Goal: Check status: Check status

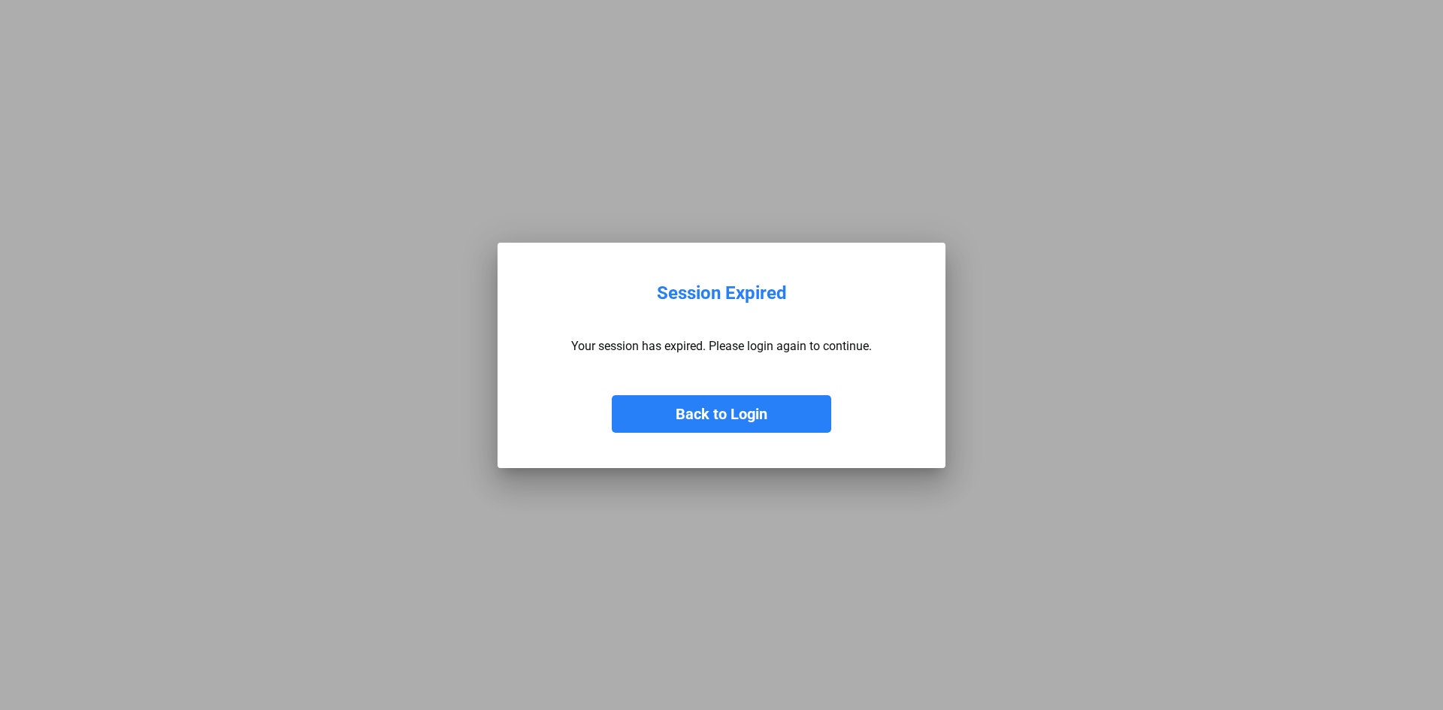
click at [727, 413] on button "Back to Login" at bounding box center [722, 414] width 220 height 38
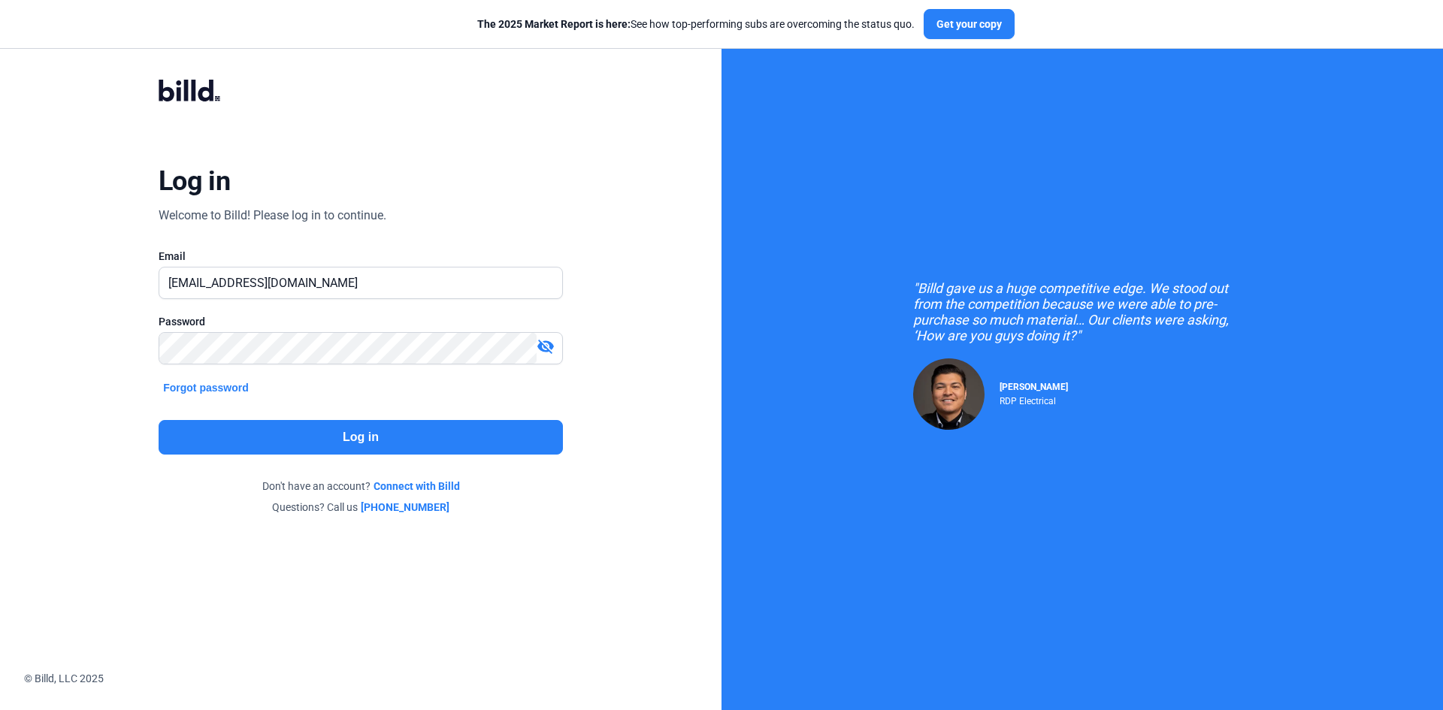
click at [334, 441] on button "Log in" at bounding box center [361, 437] width 404 height 35
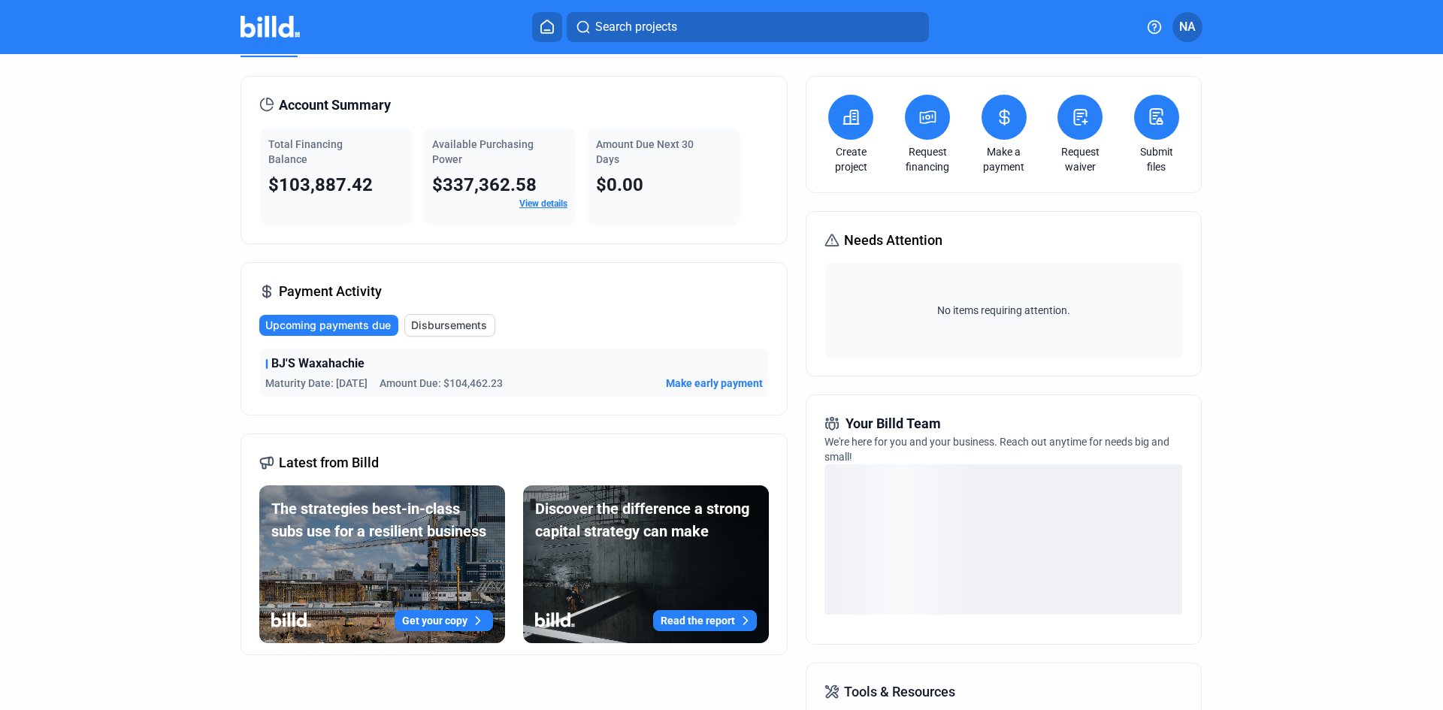
scroll to position [50, 0]
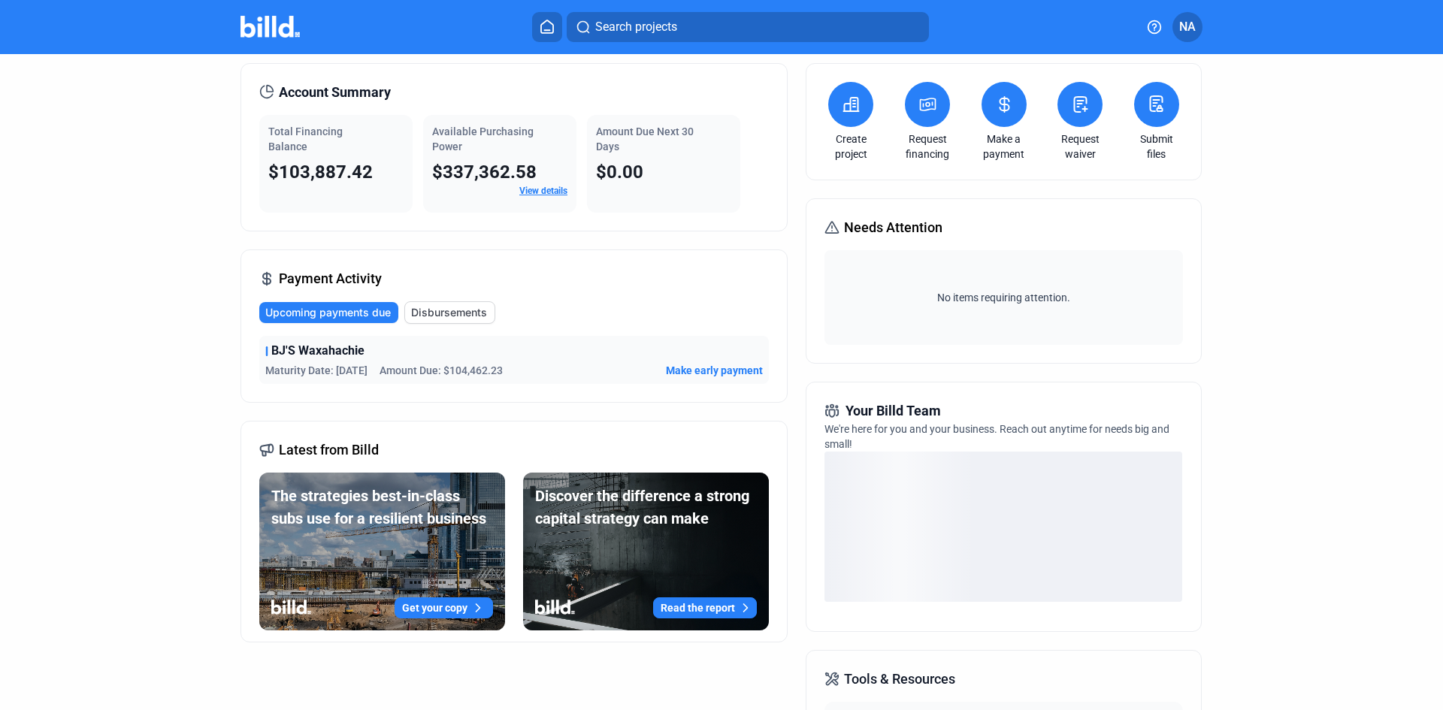
drag, startPoint x: 442, startPoint y: 370, endPoint x: 538, endPoint y: 379, distance: 95.9
click at [538, 379] on div "BJ'S Waxahachie Maturity Date: [DATE] Amount Due: $104,462.23 Make early payment" at bounding box center [514, 360] width 510 height 48
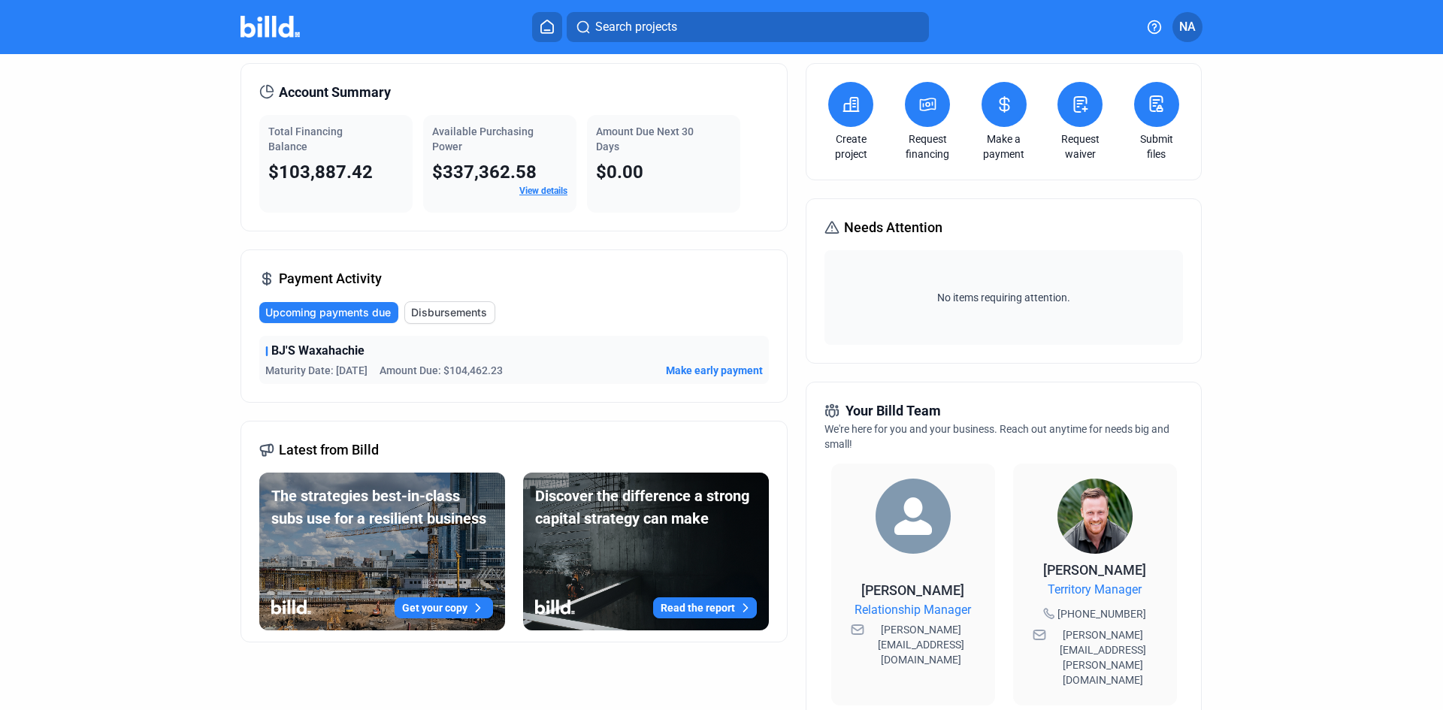
click at [429, 317] on span "Disbursements" at bounding box center [449, 312] width 76 height 15
drag, startPoint x: 375, startPoint y: 370, endPoint x: 443, endPoint y: 368, distance: 67.7
click at [443, 368] on div "Date: [DATE] Amount: $103,660.20 Product: Material Financing" at bounding box center [424, 370] width 319 height 15
click at [326, 316] on span "Upcoming payments due" at bounding box center [329, 312] width 126 height 15
drag, startPoint x: 441, startPoint y: 302, endPoint x: 549, endPoint y: 334, distance: 112.0
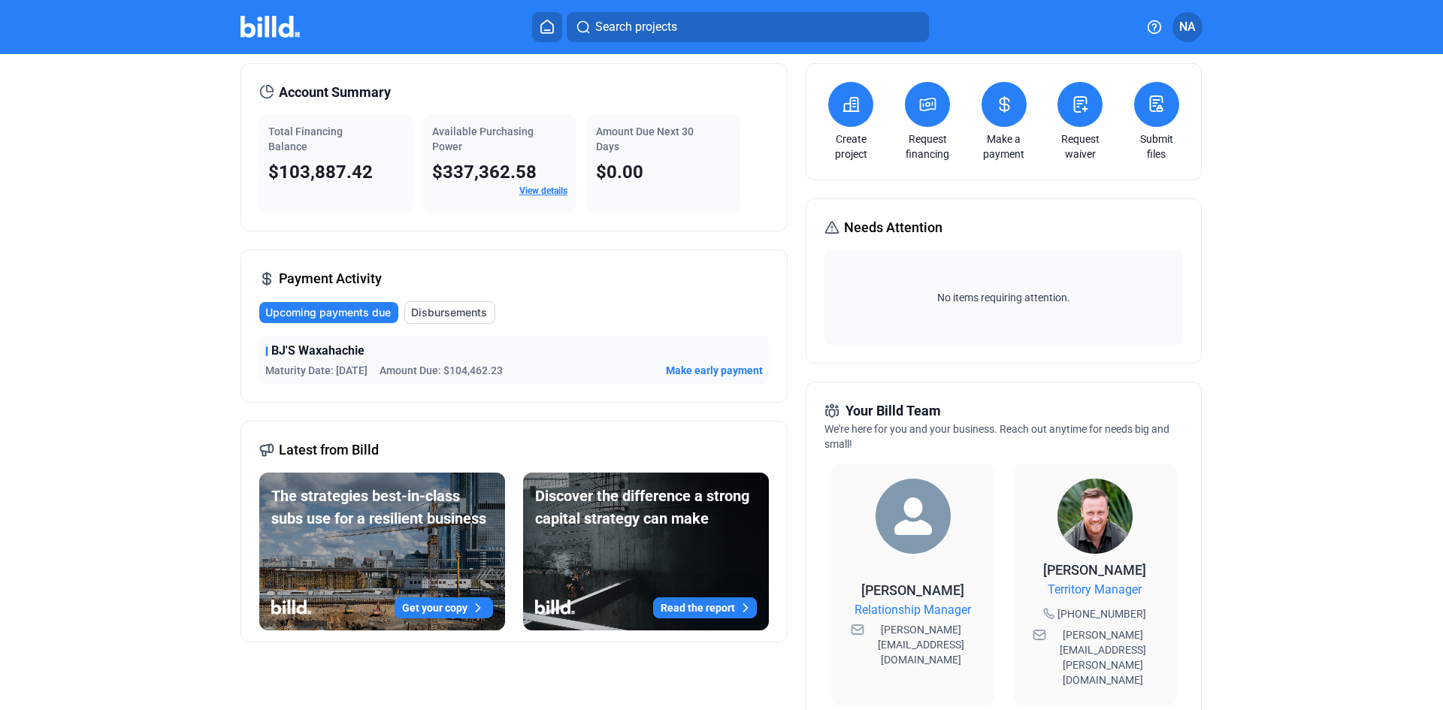
click at [442, 304] on button "Disbursements" at bounding box center [449, 312] width 91 height 23
click at [731, 366] on span "View details" at bounding box center [733, 370] width 59 height 15
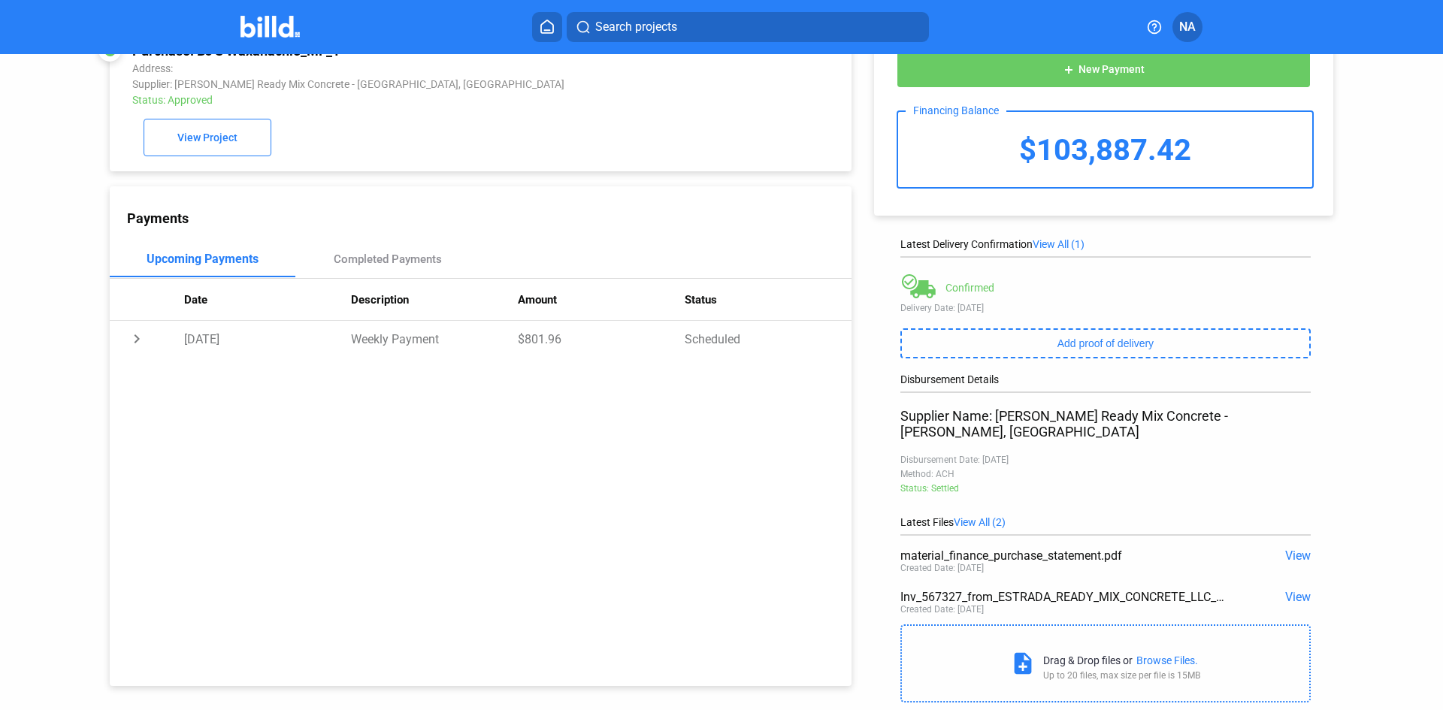
scroll to position [66, 0]
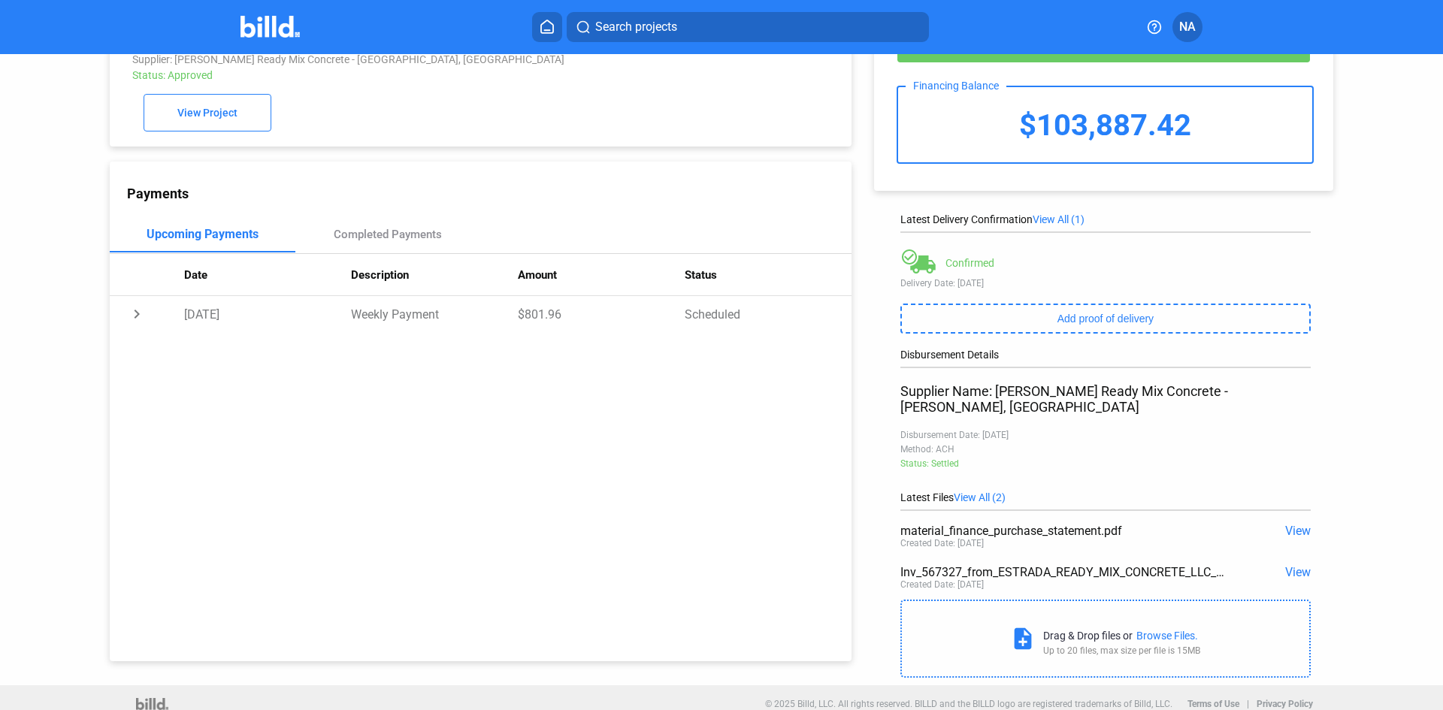
drag, startPoint x: 1034, startPoint y: 115, endPoint x: 1278, endPoint y: 138, distance: 245.4
click at [1278, 138] on div "$103,887.42" at bounding box center [1105, 124] width 414 height 75
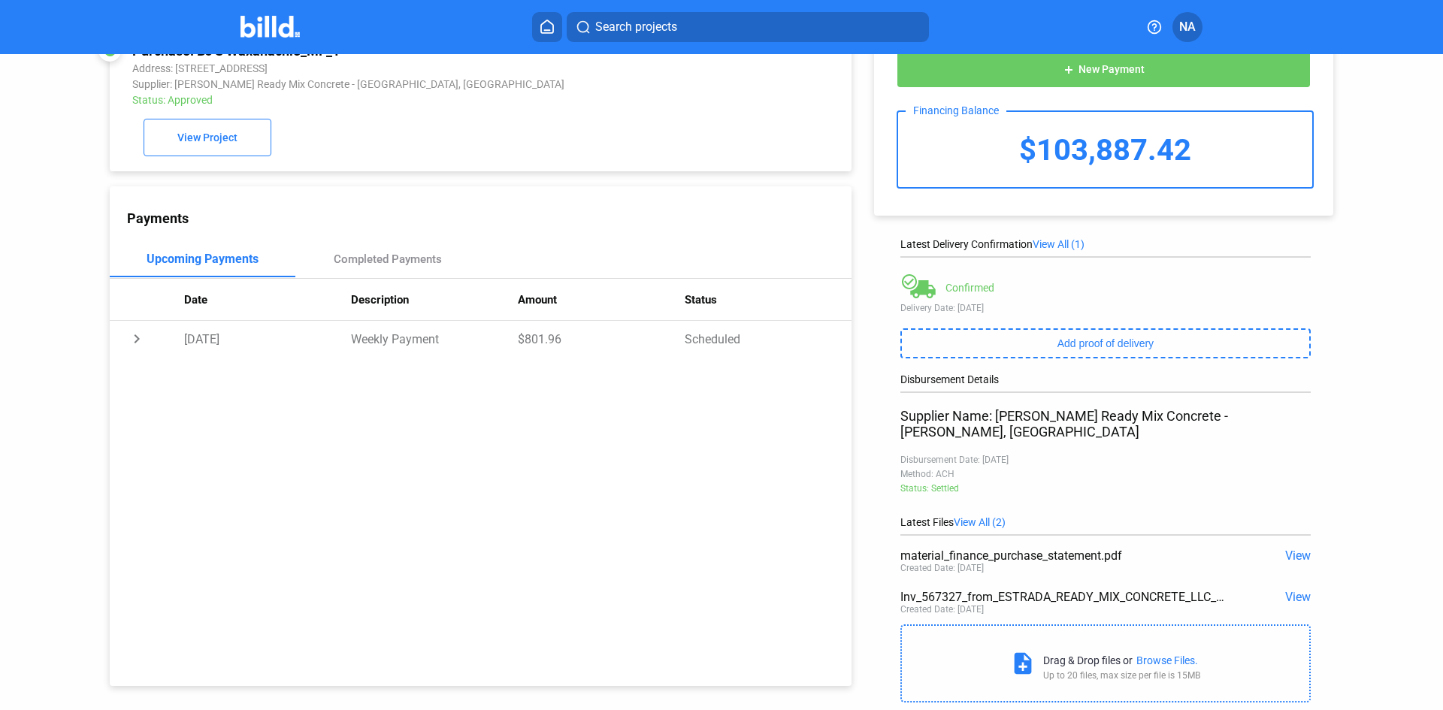
click at [683, 480] on div "Payments Upcoming Payments Completed Payments Date Description Amount Status ch…" at bounding box center [481, 436] width 742 height 500
drag, startPoint x: 358, startPoint y: 349, endPoint x: 486, endPoint y: 354, distance: 128.7
click at [436, 348] on td "Weekly Payment" at bounding box center [434, 339] width 167 height 36
click at [556, 347] on td "$801.96" at bounding box center [601, 339] width 167 height 36
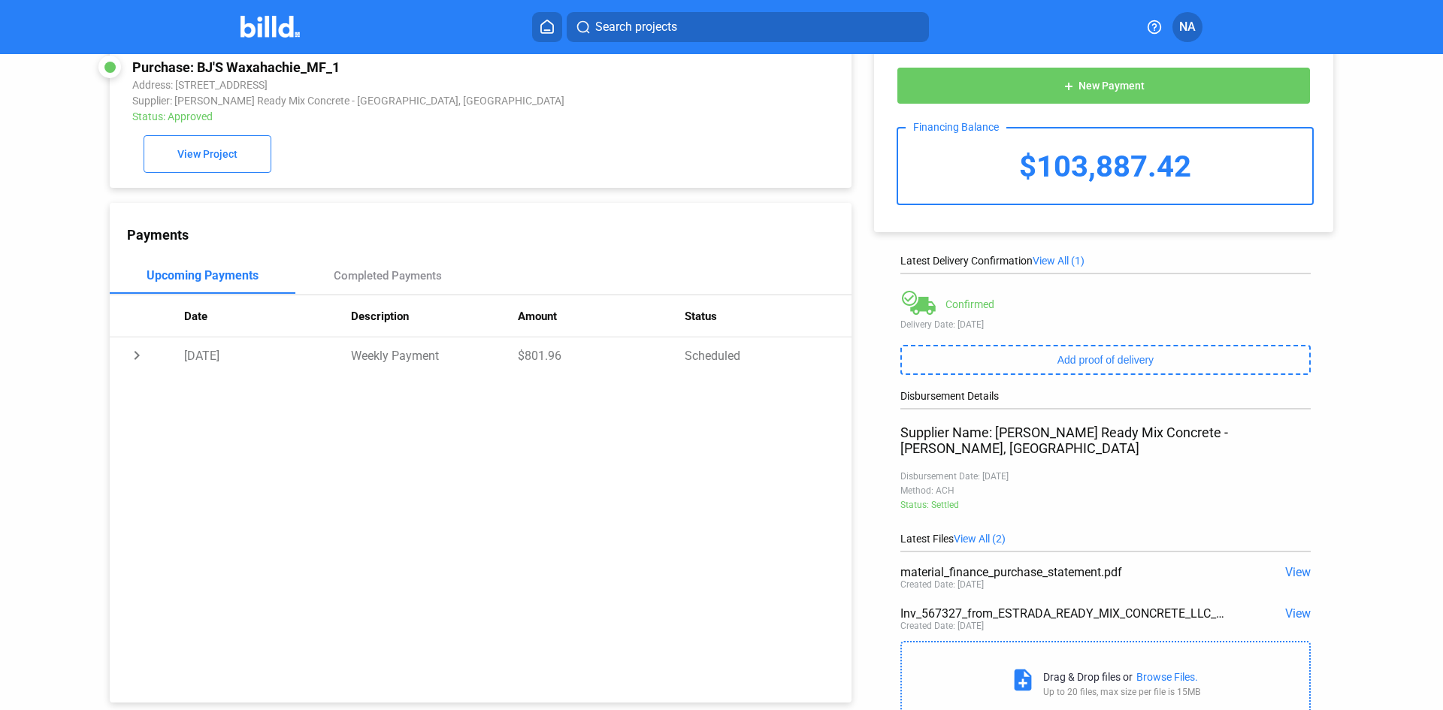
scroll to position [0, 0]
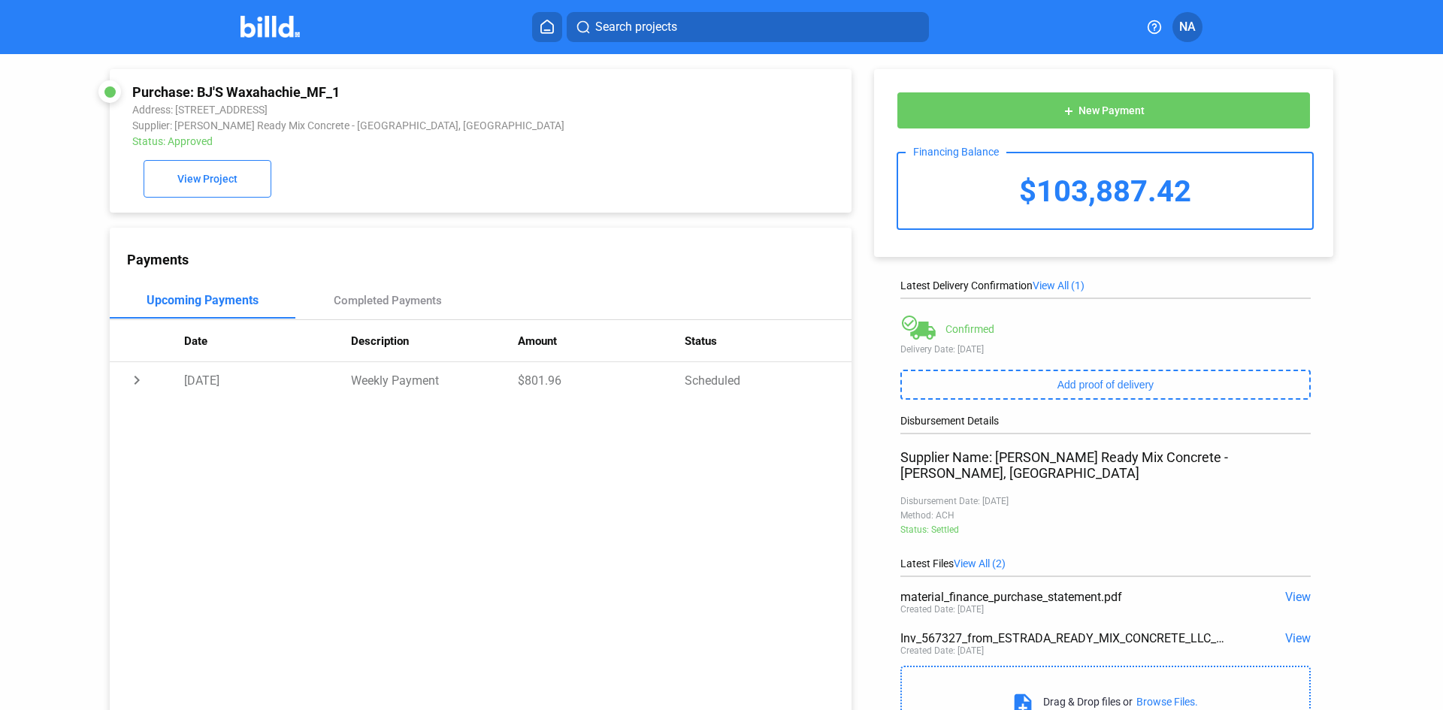
drag, startPoint x: 497, startPoint y: 369, endPoint x: 514, endPoint y: 386, distance: 24.5
click at [498, 369] on td "Weekly Payment" at bounding box center [434, 380] width 167 height 36
drag, startPoint x: 387, startPoint y: 419, endPoint x: 478, endPoint y: 423, distance: 91.0
click at [478, 420] on div "Weekly payments of $801.96 are due every [DATE]" at bounding box center [508, 413] width 650 height 14
click at [1291, 590] on span "View" at bounding box center [1299, 597] width 26 height 14
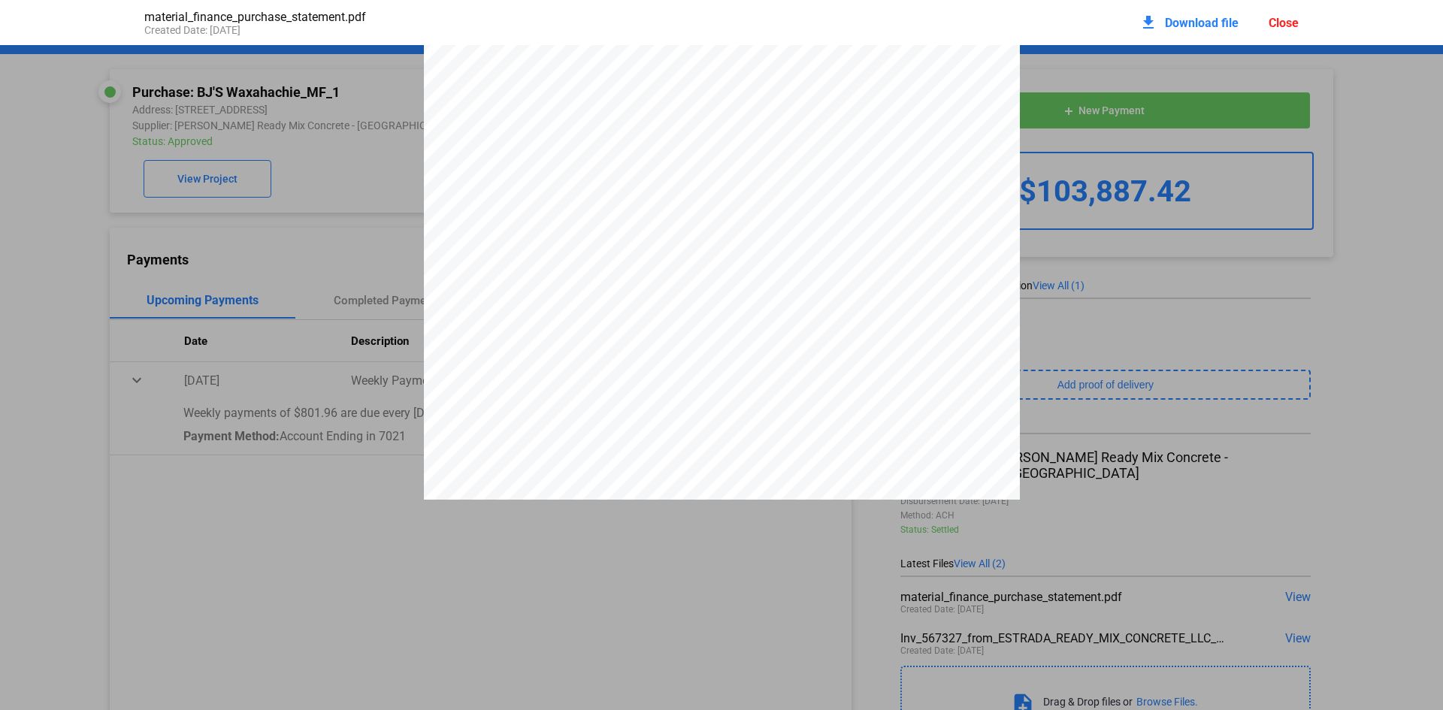
scroll to position [108, 0]
drag, startPoint x: 717, startPoint y: 328, endPoint x: 781, endPoint y: 333, distance: 64.1
click at [781, 333] on div "PURCHASE STATEMENT This PURCHASE STATEMENT is being executed and delivered purs…" at bounding box center [722, 360] width 596 height 844
drag, startPoint x: 729, startPoint y: 335, endPoint x: 800, endPoint y: 335, distance: 70.7
click at [800, 335] on div "PURCHASE STATEMENT This PURCHASE STATEMENT is being executed and delivered purs…" at bounding box center [722, 360] width 596 height 844
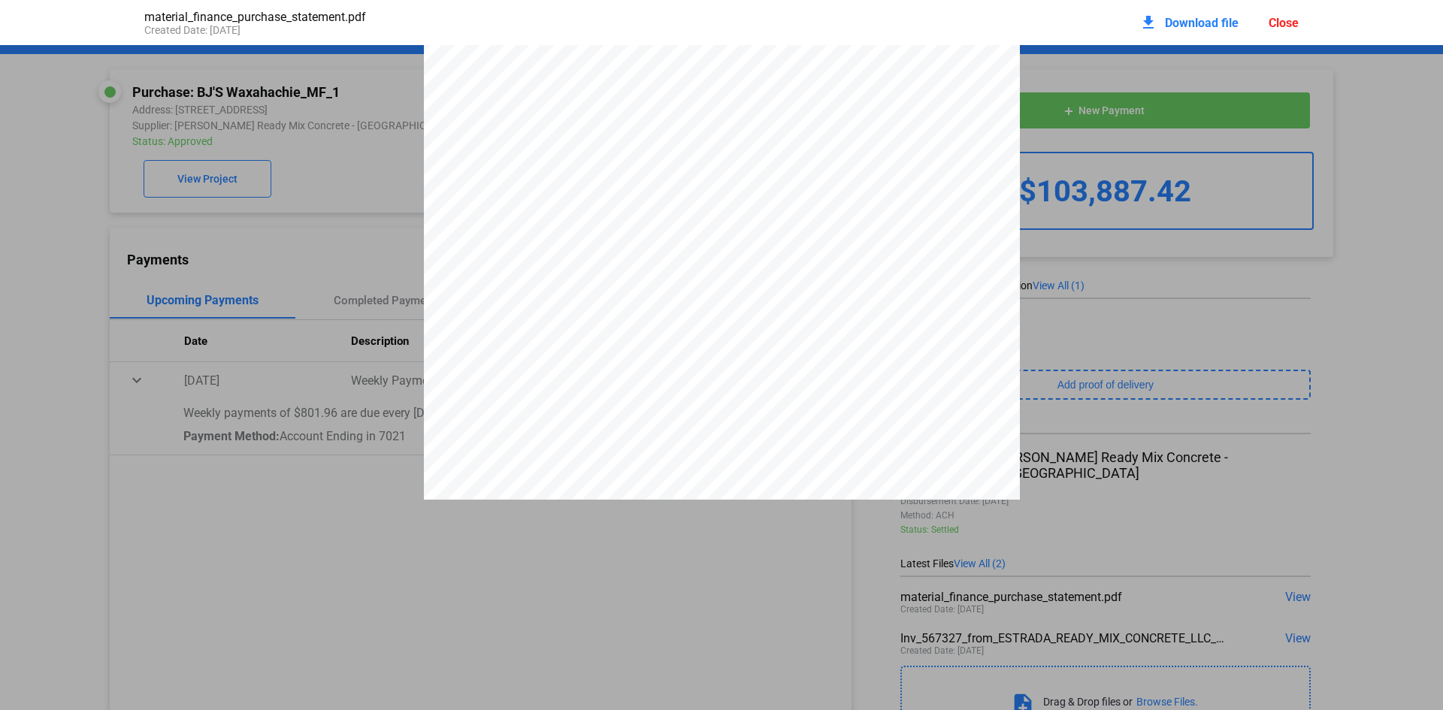
click at [796, 334] on div "PURCHASE STATEMENT This PURCHASE STATEMENT is being executed and delivered purs…" at bounding box center [722, 360] width 596 height 844
drag, startPoint x: 739, startPoint y: 353, endPoint x: 782, endPoint y: 350, distance: 42.9
click at [782, 350] on div "PURCHASE STATEMENT This PURCHASE STATEMENT is being executed and delivered purs…" at bounding box center [722, 360] width 596 height 844
click at [816, 358] on div "PURCHASE STATEMENT This PURCHASE STATEMENT is being executed and delivered purs…" at bounding box center [722, 360] width 596 height 844
drag, startPoint x: 719, startPoint y: 350, endPoint x: 780, endPoint y: 350, distance: 60.1
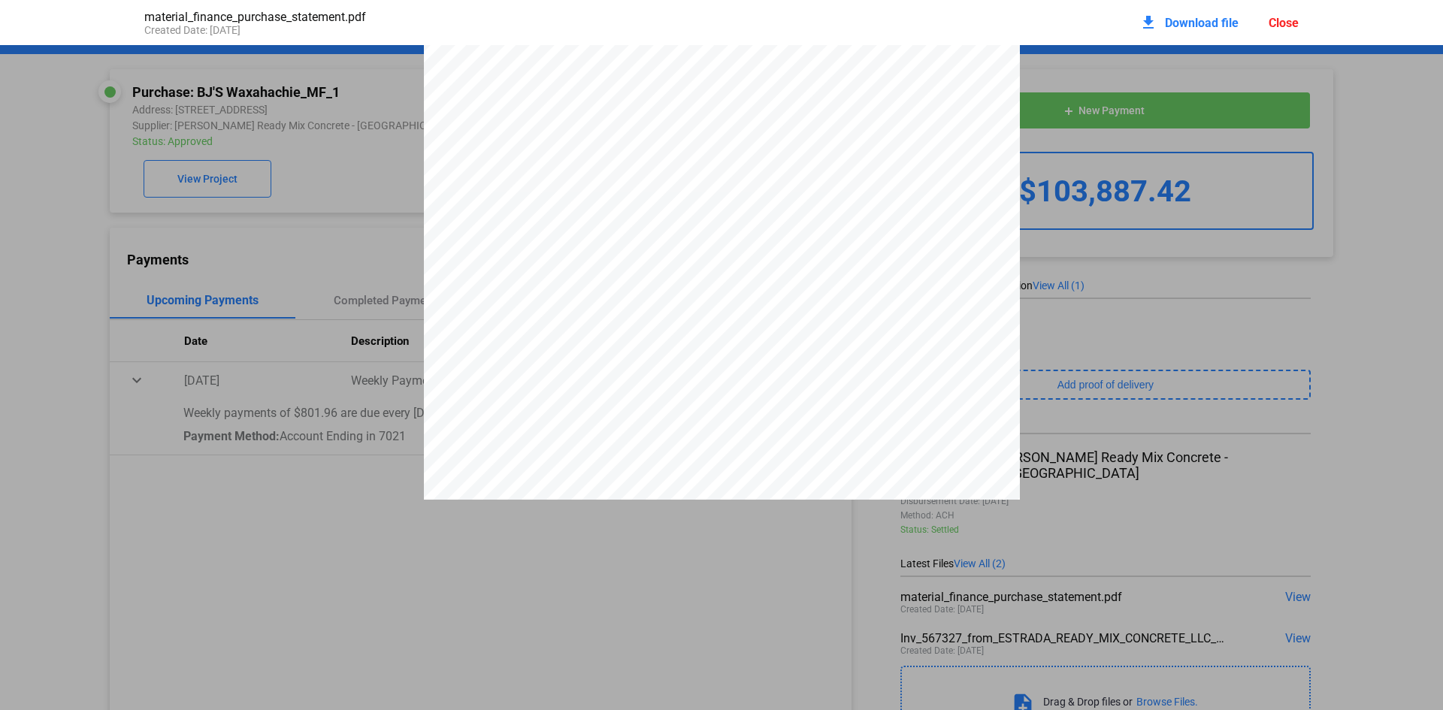
click at [780, 350] on div "PURCHASE STATEMENT This PURCHASE STATEMENT is being executed and delivered purs…" at bounding box center [722, 360] width 596 height 844
drag, startPoint x: 725, startPoint y: 332, endPoint x: 816, endPoint y: 334, distance: 91.7
click at [788, 335] on div "PURCHASE STATEMENT This PURCHASE STATEMENT is being executed and delivered purs…" at bounding box center [722, 360] width 596 height 844
click at [837, 329] on div "PURCHASE STATEMENT This PURCHASE STATEMENT is being executed and delivered purs…" at bounding box center [722, 360] width 596 height 844
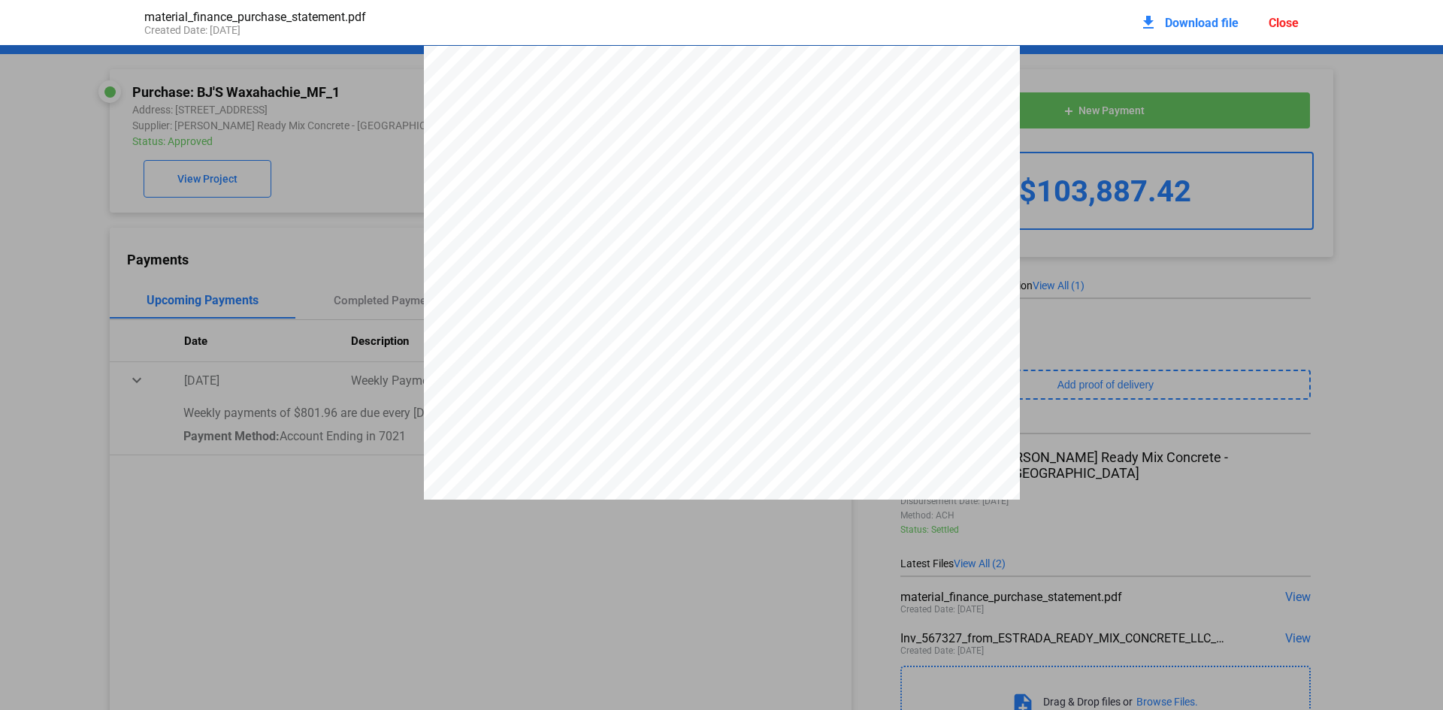
click at [1292, 21] on div "Close" at bounding box center [1284, 23] width 30 height 14
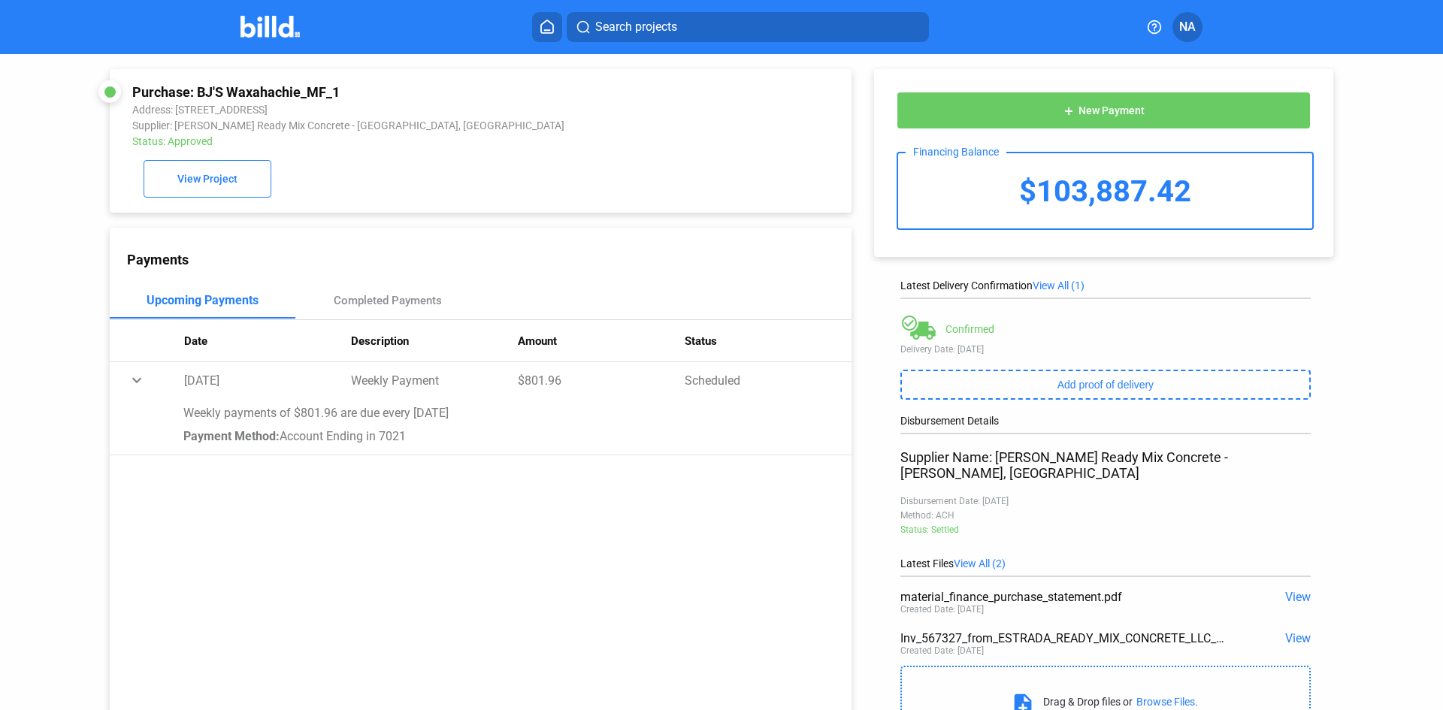
click at [1190, 22] on span "NA" at bounding box center [1188, 27] width 17 height 18
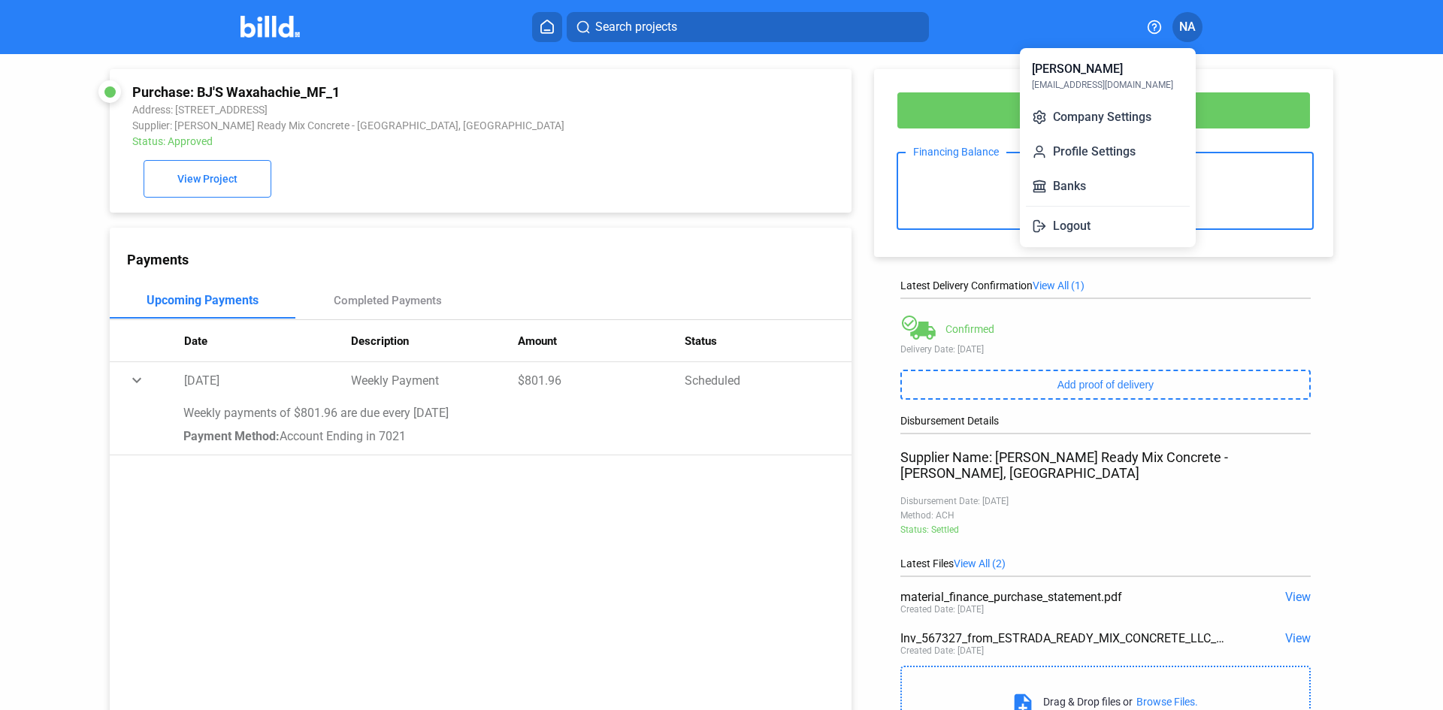
click at [1080, 237] on button "Logout" at bounding box center [1108, 226] width 164 height 30
